Goal: Task Accomplishment & Management: Use online tool/utility

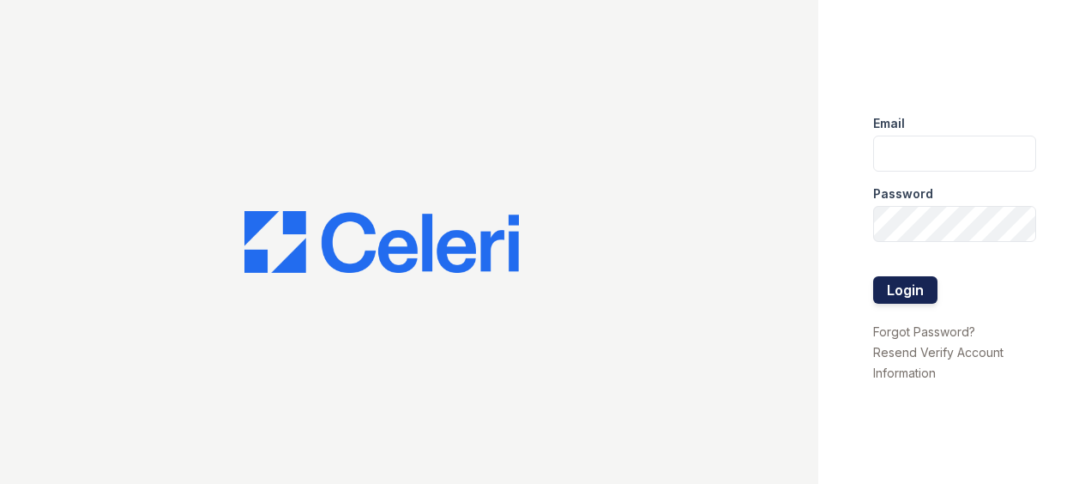
type input "[EMAIL_ADDRESS][DOMAIN_NAME]"
click at [896, 293] on button "Login" at bounding box center [905, 289] width 64 height 27
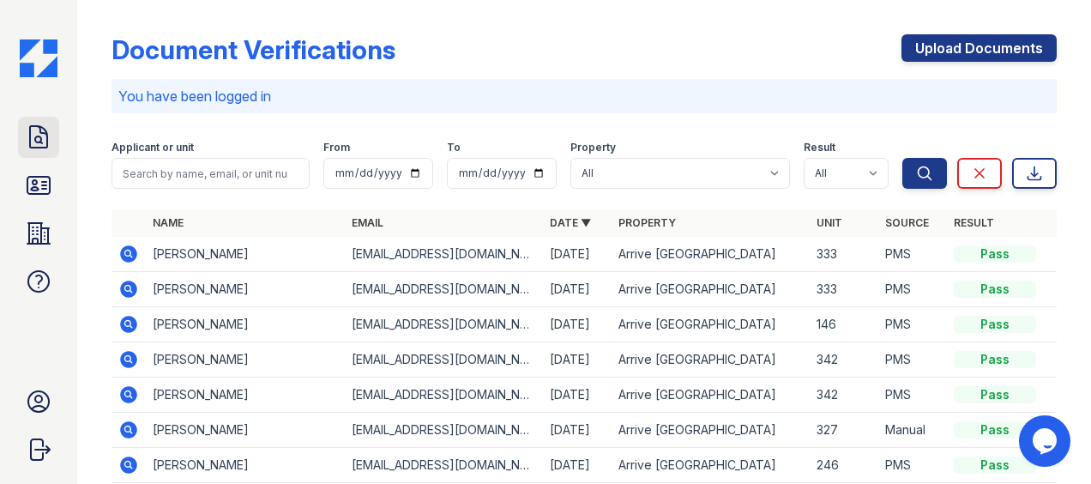
click at [46, 132] on icon at bounding box center [38, 136] width 17 height 21
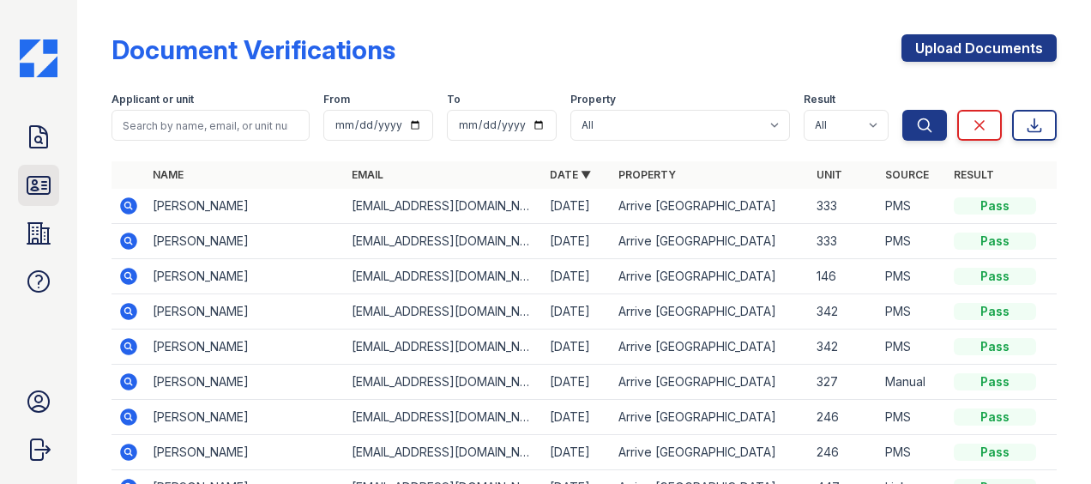
click at [46, 187] on icon at bounding box center [38, 185] width 27 height 27
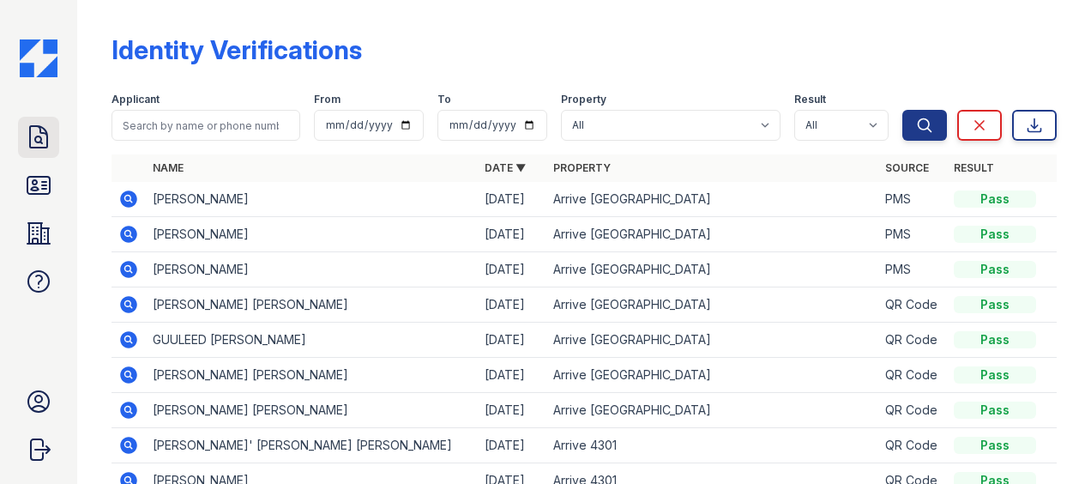
click at [41, 137] on icon at bounding box center [38, 136] width 17 height 21
